Goal: Transaction & Acquisition: Subscribe to service/newsletter

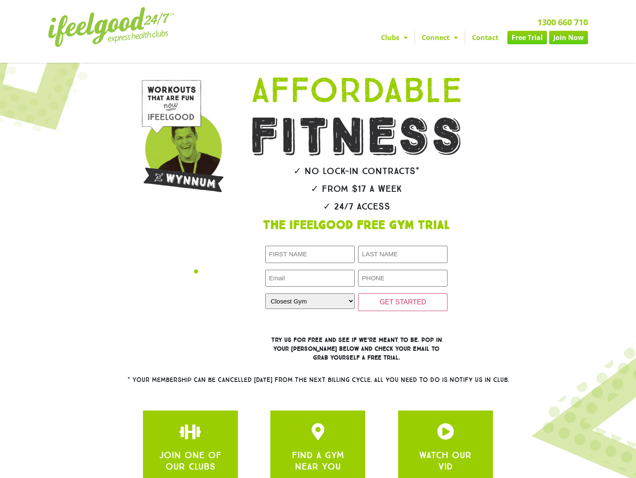
click at [576, 44] on link "Join Now" at bounding box center [568, 37] width 39 height 13
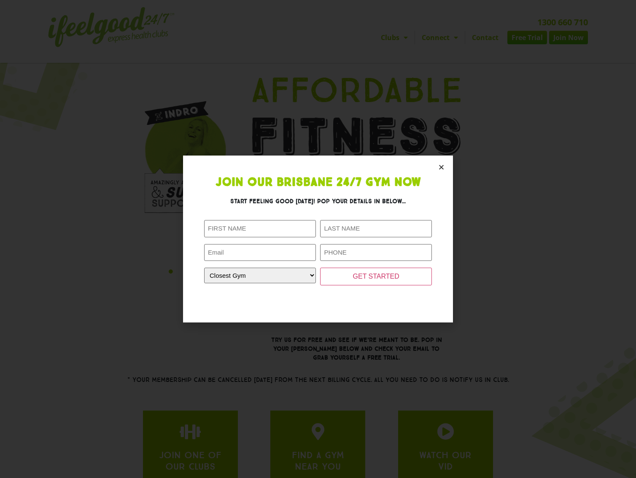
click at [438, 166] on icon "Close" at bounding box center [441, 167] width 6 height 6
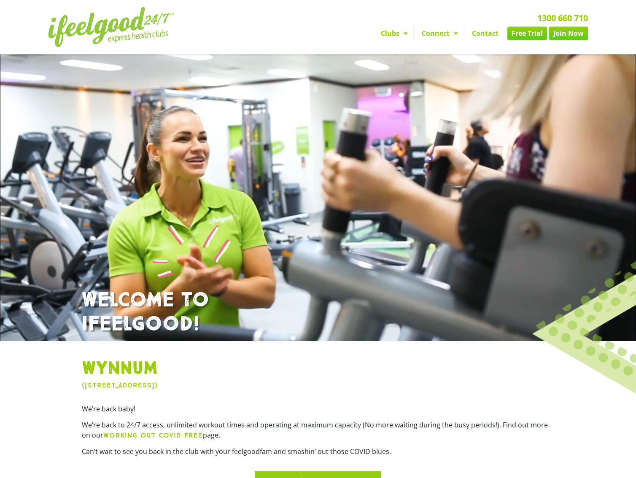
click at [529, 40] on link "Free Trial" at bounding box center [527, 33] width 40 height 13
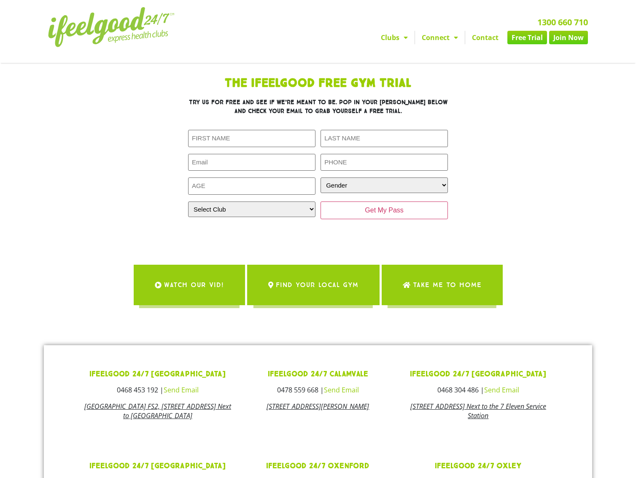
click at [173, 297] on span "WATCH OUR VID!" at bounding box center [194, 285] width 60 height 24
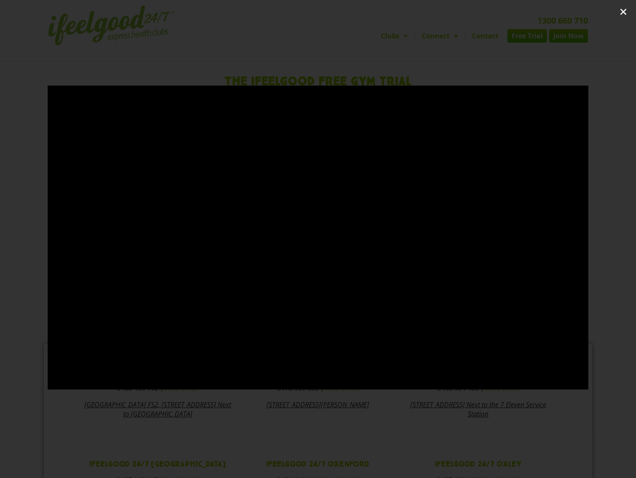
click at [624, 13] on icon "Close (Esc)" at bounding box center [623, 12] width 8 height 8
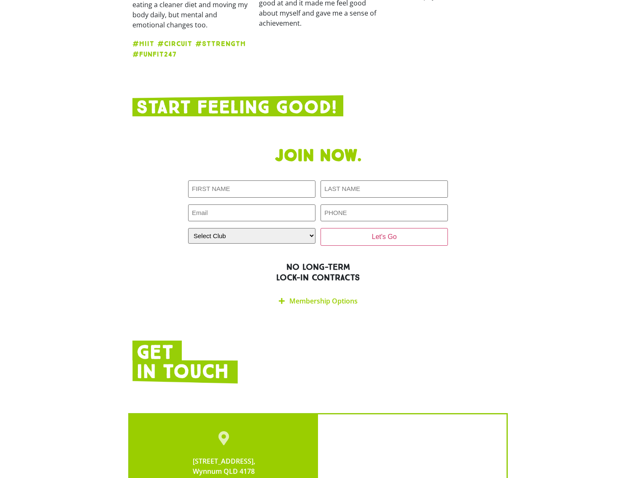
scroll to position [1386, 0]
click at [299, 296] on link "Membership Options" at bounding box center [323, 300] width 68 height 9
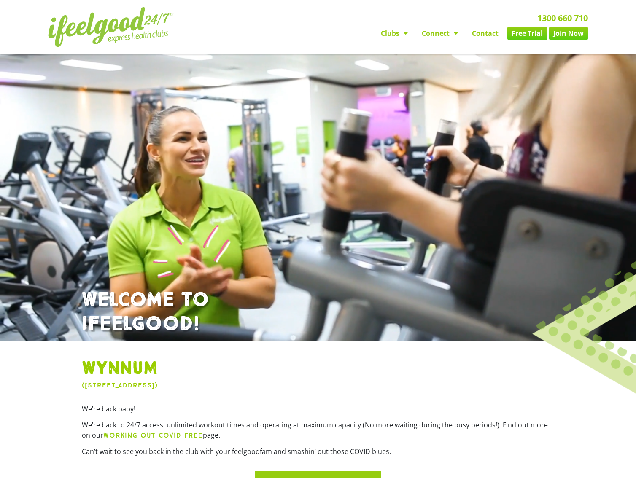
scroll to position [0, 0]
